Goal: Task Accomplishment & Management: Use online tool/utility

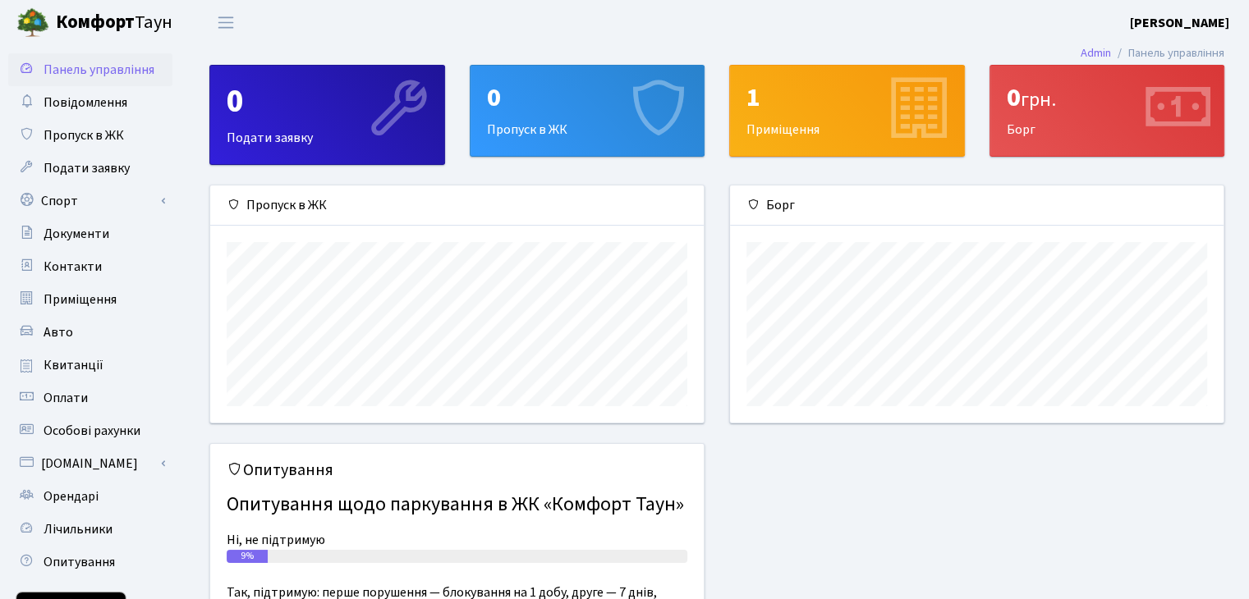
scroll to position [236, 493]
click at [79, 144] on link "Пропуск в ЖК" at bounding box center [90, 135] width 164 height 33
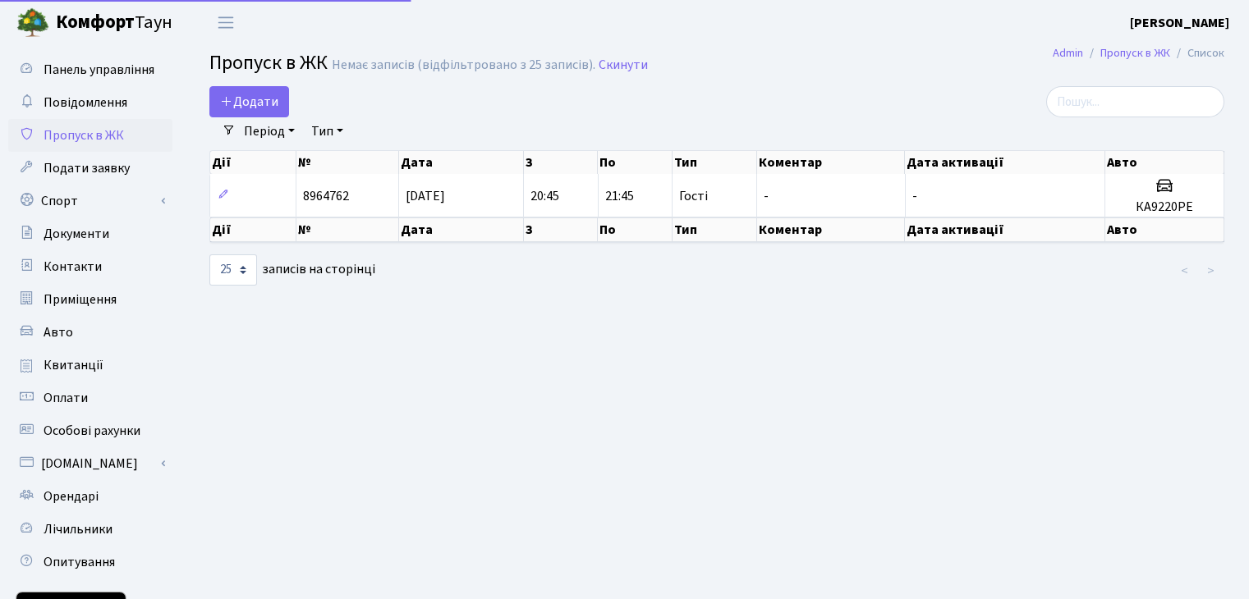
select select "25"
